Goal: Task Accomplishment & Management: Manage account settings

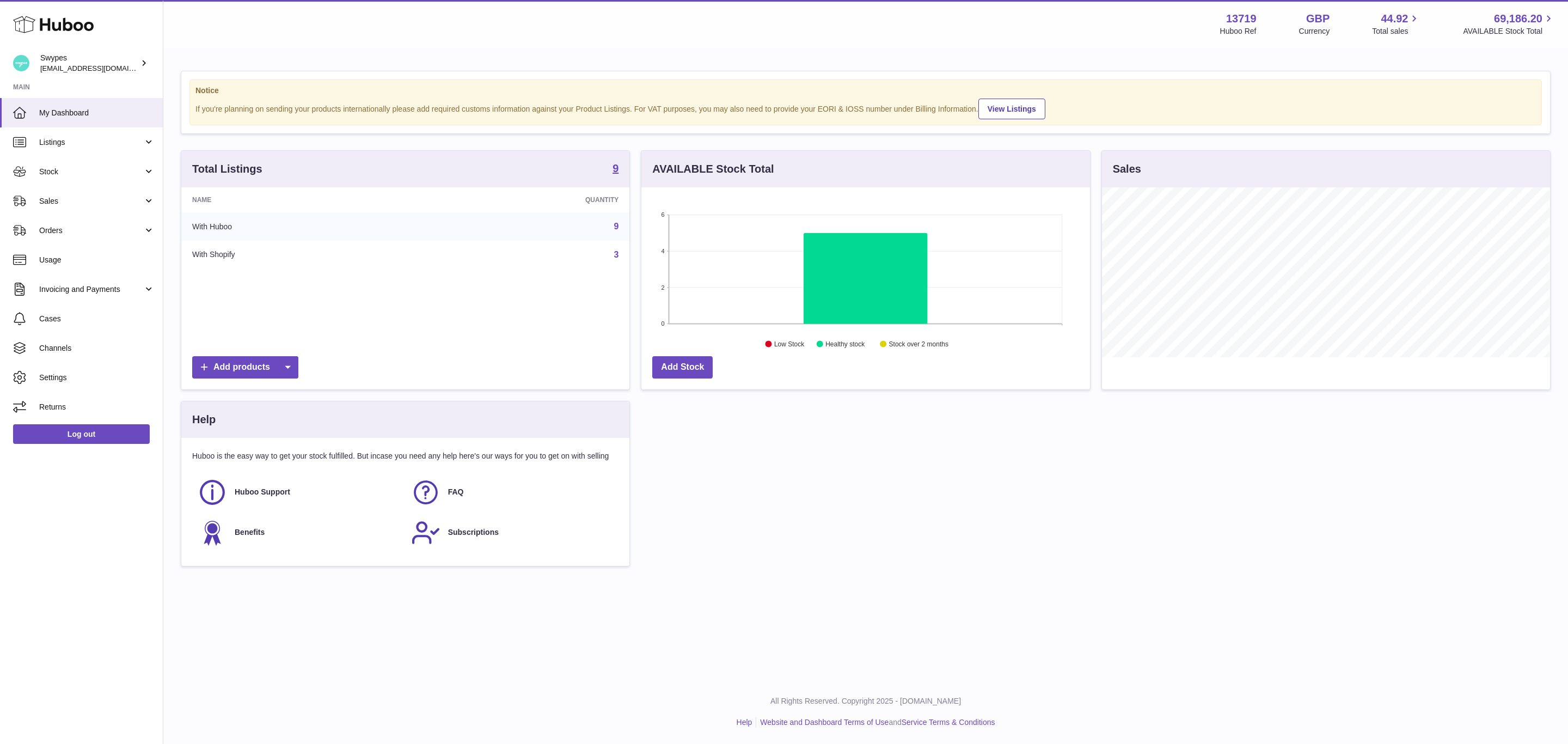
scroll to position [170, 448]
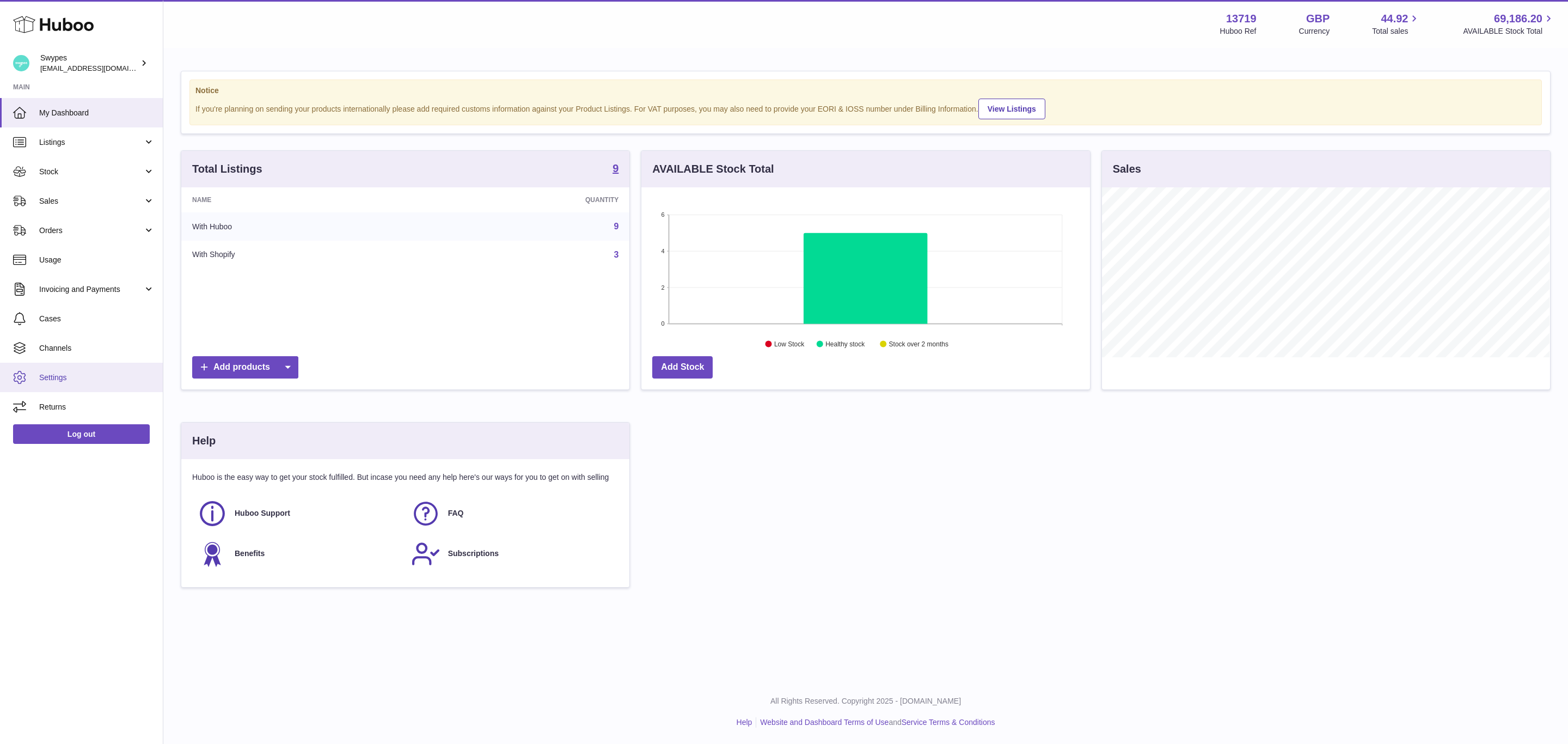
click at [89, 375] on span "Settings" at bounding box center [97, 378] width 115 height 11
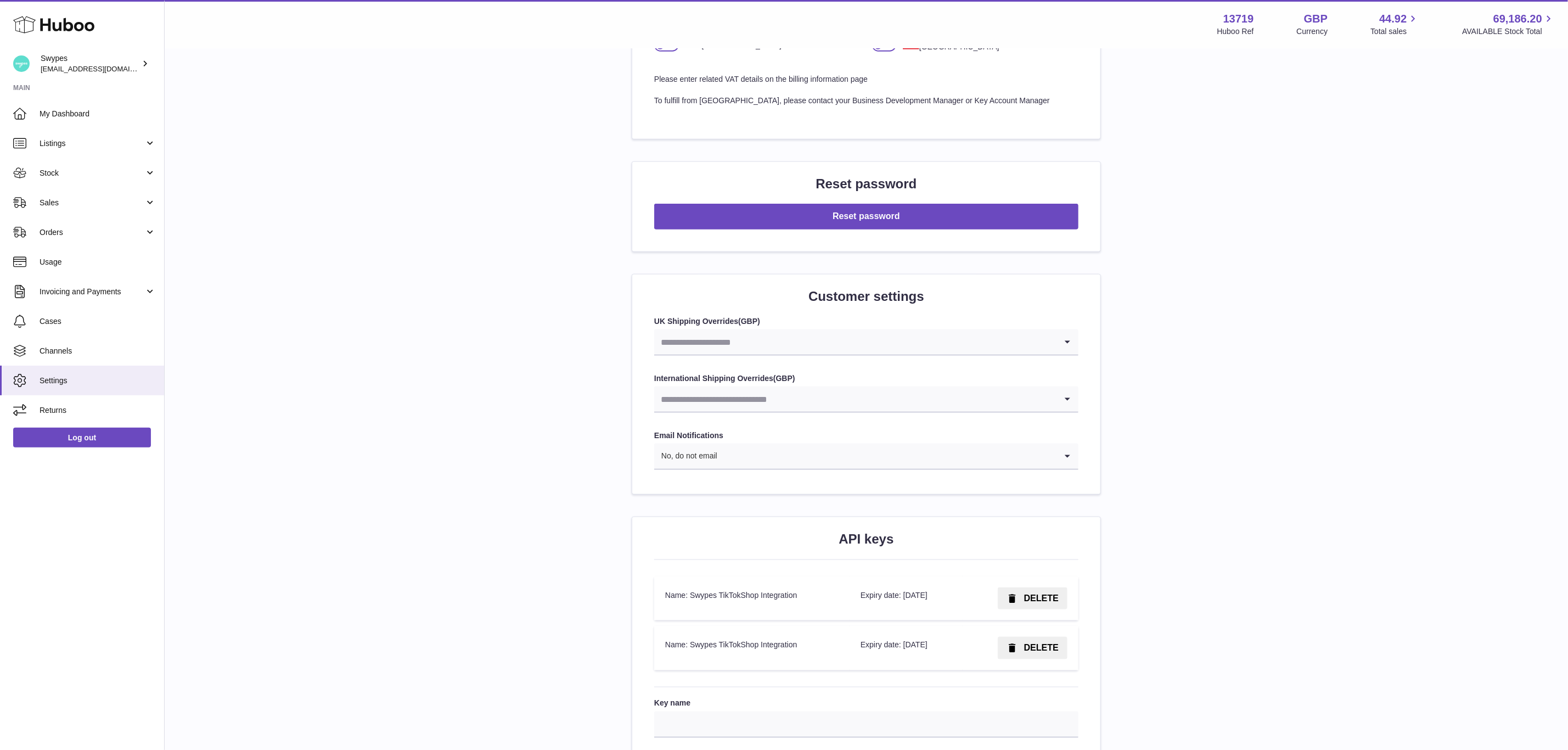
scroll to position [1011, 0]
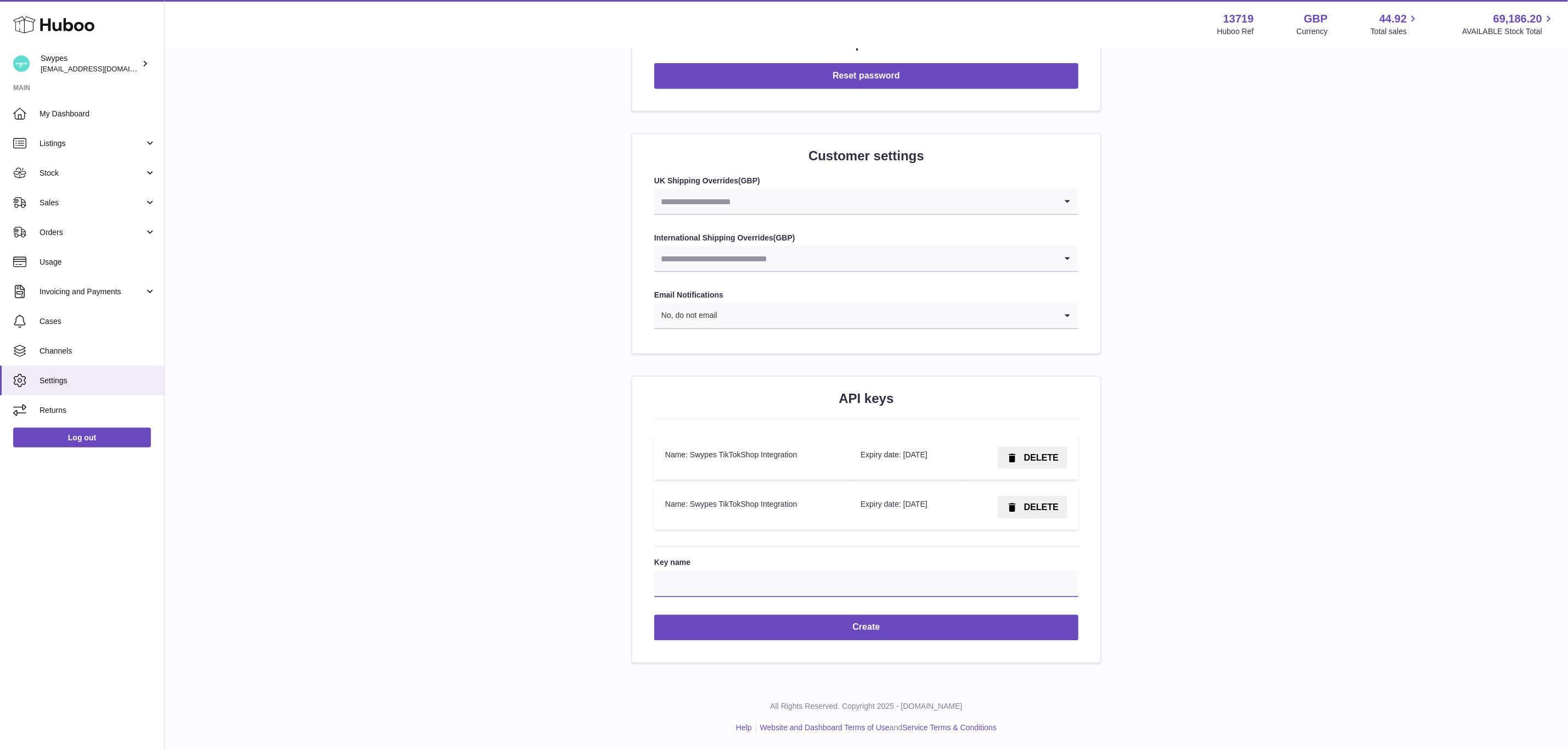
click at [787, 579] on input "Key name" at bounding box center [866, 585] width 424 height 27
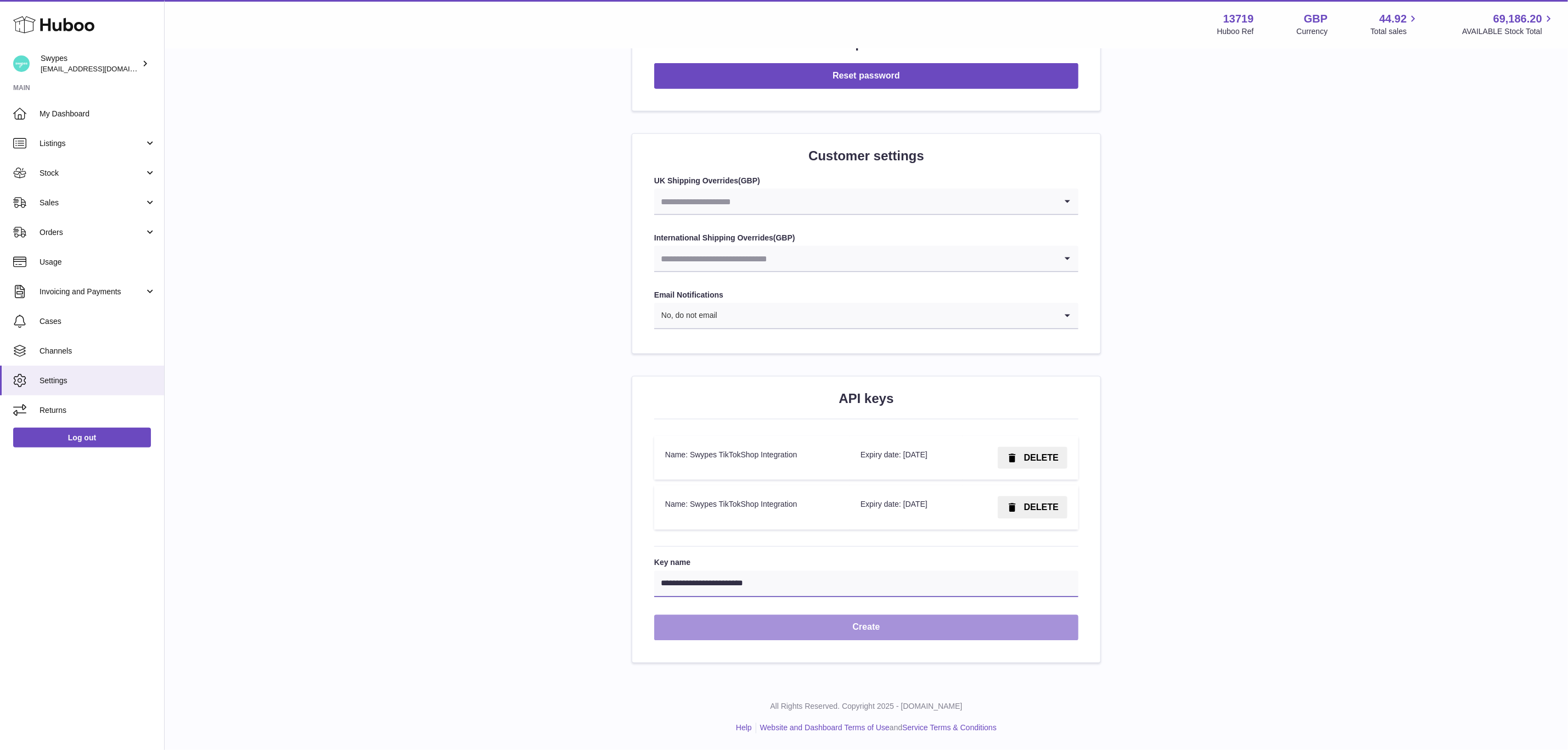
type input "**********"
click at [843, 622] on button "Create" at bounding box center [866, 628] width 424 height 26
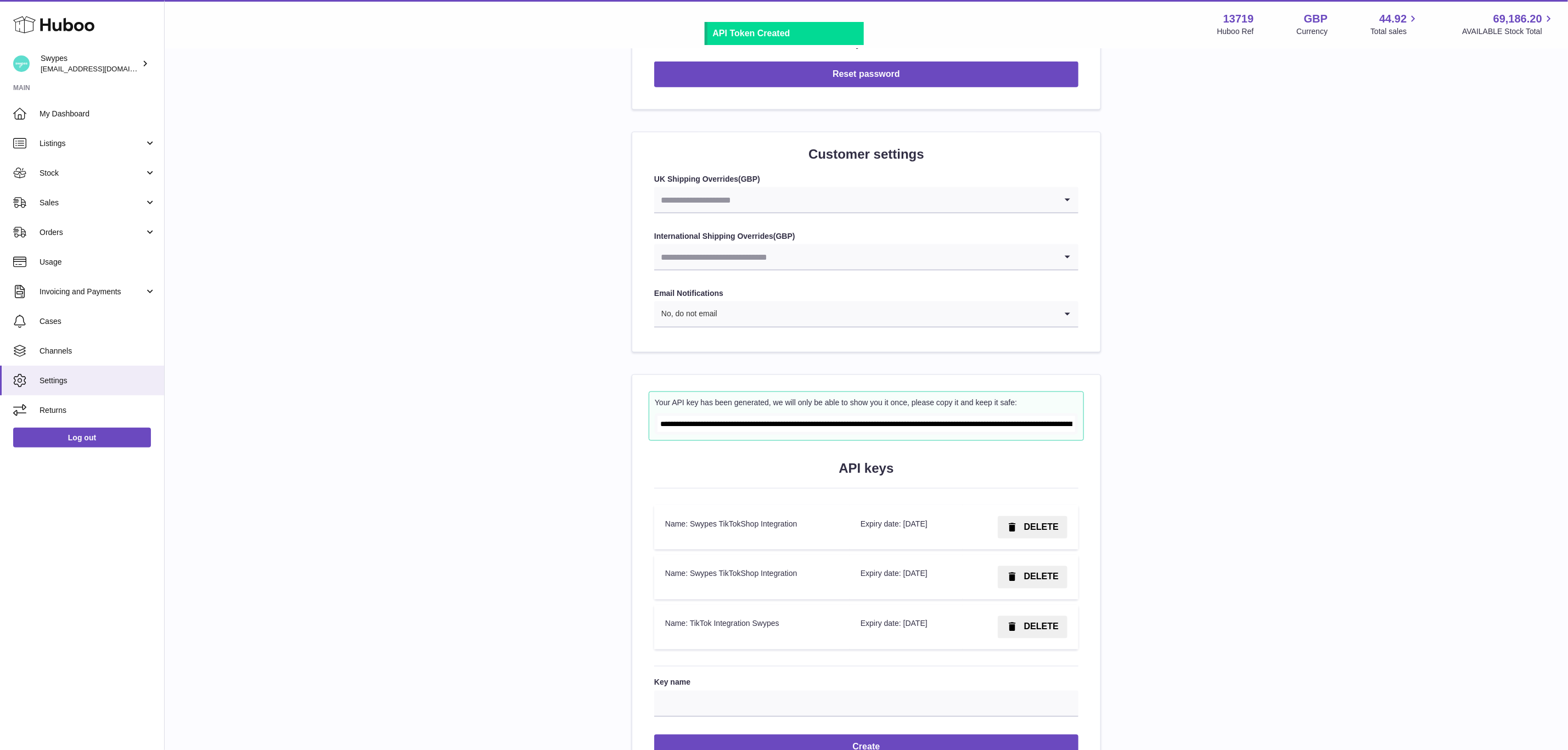
click at [848, 425] on input "**********" at bounding box center [867, 424] width 418 height 16
click at [1026, 532] on button "DELETE" at bounding box center [1033, 527] width 70 height 22
click at [1026, 531] on span "Confirm" at bounding box center [1042, 527] width 34 height 9
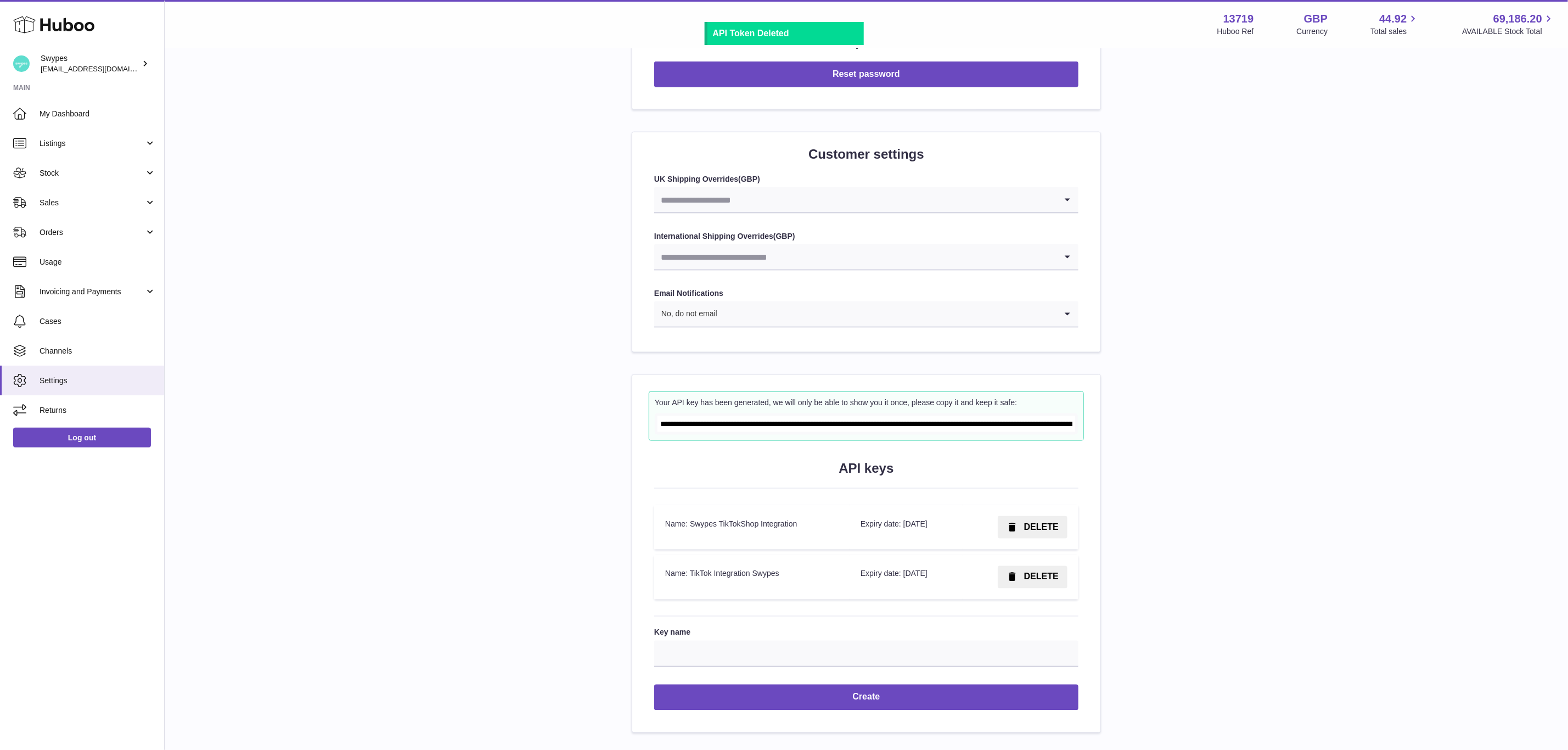
click at [1026, 532] on button "DELETE" at bounding box center [1033, 527] width 70 height 22
click at [1026, 531] on span "Confirm" at bounding box center [1042, 527] width 34 height 9
